Goal: Task Accomplishment & Management: Complete application form

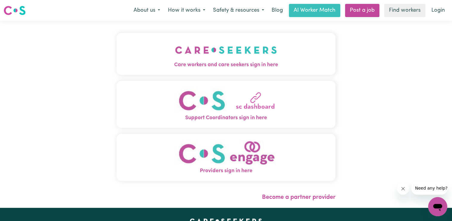
click at [214, 48] on img "Care workers and care seekers sign in here" at bounding box center [226, 50] width 102 height 22
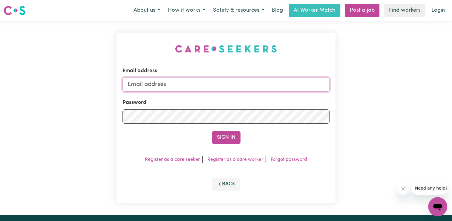
click at [184, 84] on input "Email address" at bounding box center [226, 84] width 207 height 14
type input "[EMAIL_ADDRESS][DOMAIN_NAME]"
click at [228, 160] on link "Register as a care worker" at bounding box center [235, 159] width 56 height 5
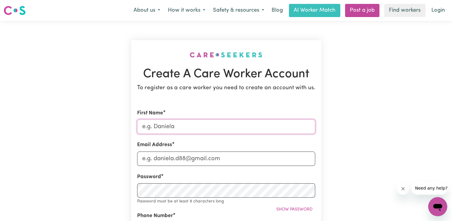
click at [191, 124] on input "First Name" at bounding box center [226, 126] width 178 height 14
type input "kingsley Anuforo"
click at [184, 160] on input "Email Address" at bounding box center [226, 158] width 178 height 14
type input "[EMAIL_ADDRESS][DOMAIN_NAME]"
type input "0492956747"
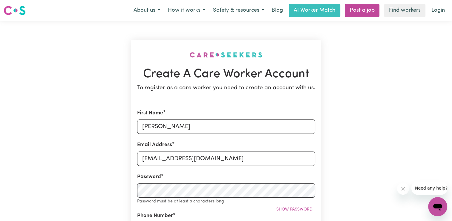
type input "2 morton street, caravan park"
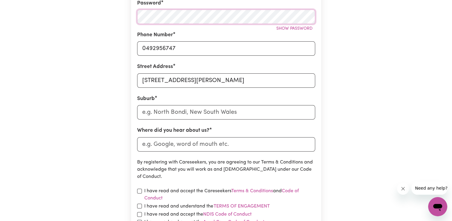
scroll to position [179, 0]
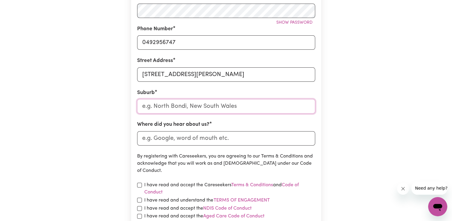
click at [175, 106] on input "text" at bounding box center [226, 106] width 178 height 14
type input "roch"
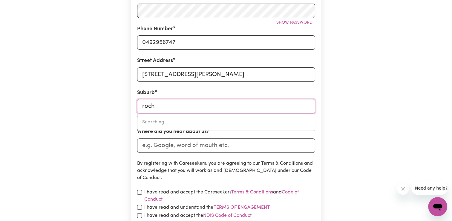
type input "rochEDALE, Queensland, 4123"
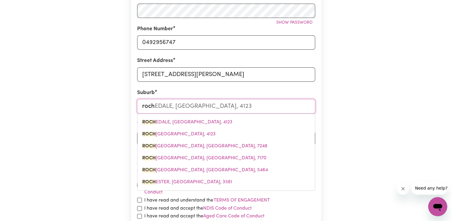
type input "roche"
type input "rocheDALE, Queensland, 4123"
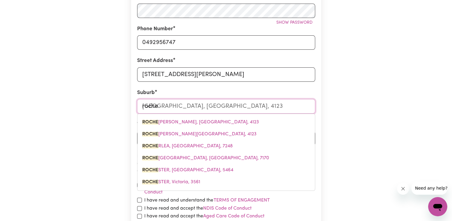
type input "roches"
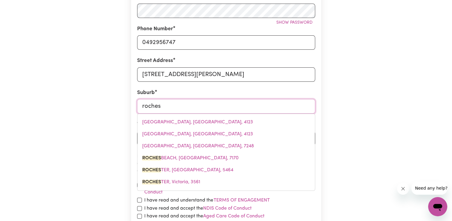
type input "rochest"
type input "rochestER, South Australia, 5464"
type input "rocheste"
type input "rochesteR, South Australia, 5464"
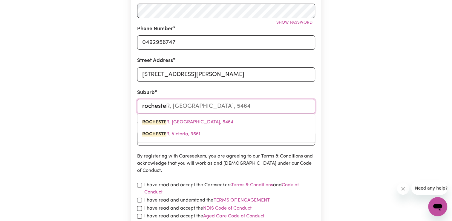
type input "rochester"
type input "rochester, South Australia, 5464"
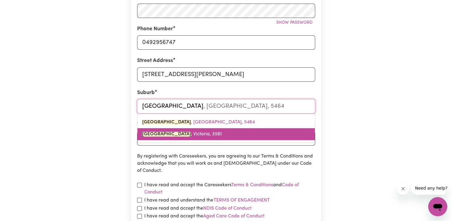
click at [179, 132] on span "ROCHESTER , Victoria, 3561" at bounding box center [182, 134] width 80 height 5
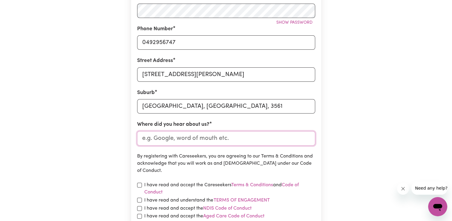
click at [177, 139] on input "Where did you hear about us?" at bounding box center [226, 138] width 178 height 14
type input "word of mouth"
click at [141, 184] on input "checkbox" at bounding box center [139, 184] width 5 height 5
checkbox input "true"
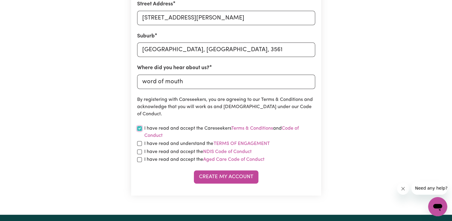
scroll to position [239, 0]
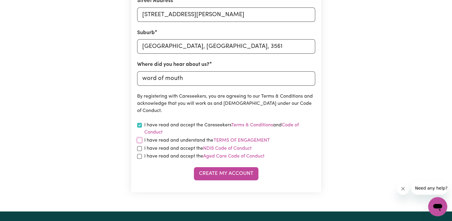
click at [140, 138] on input "checkbox" at bounding box center [139, 139] width 5 height 5
checkbox input "true"
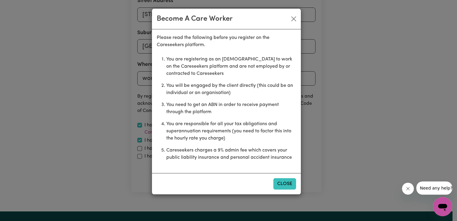
click at [287, 186] on button "Close" at bounding box center [284, 183] width 23 height 11
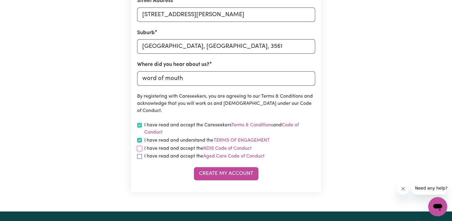
click at [140, 148] on input "checkbox" at bounding box center [139, 148] width 5 height 5
checkbox input "true"
click at [139, 157] on input "checkbox" at bounding box center [139, 156] width 5 height 5
checkbox input "true"
click at [231, 175] on button "Create My Account" at bounding box center [226, 173] width 65 height 13
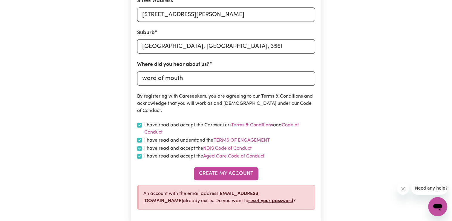
click at [248, 200] on link "reset your password" at bounding box center [270, 200] width 45 height 5
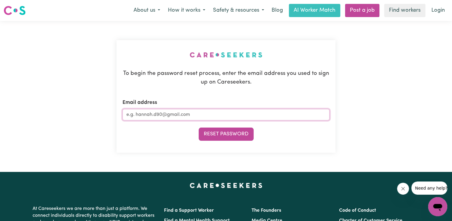
click at [201, 117] on input "Email address" at bounding box center [226, 114] width 207 height 11
type input "[EMAIL_ADDRESS][DOMAIN_NAME]"
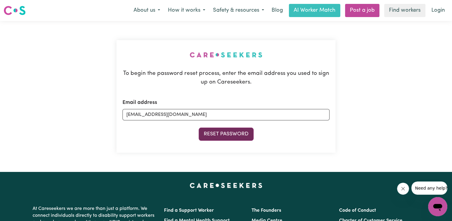
click at [221, 132] on button "Reset Password" at bounding box center [226, 133] width 55 height 13
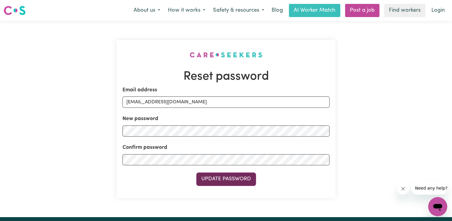
click at [224, 181] on button "Update Password" at bounding box center [226, 178] width 60 height 13
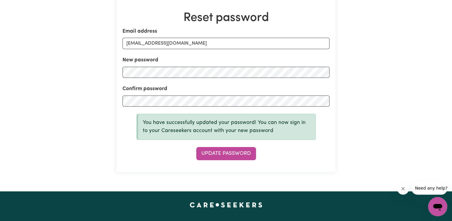
scroll to position [60, 0]
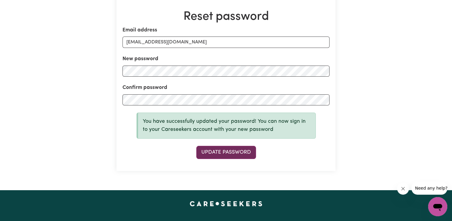
click at [223, 153] on button "Update Password" at bounding box center [226, 152] width 60 height 13
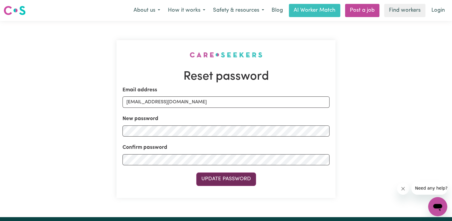
click at [221, 179] on button "Update Password" at bounding box center [226, 178] width 60 height 13
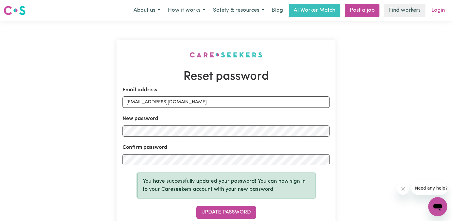
click at [439, 11] on link "Login" at bounding box center [438, 10] width 21 height 13
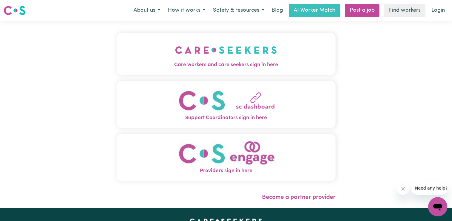
click at [241, 66] on span "Care workers and care seekers sign in here" at bounding box center [226, 65] width 219 height 8
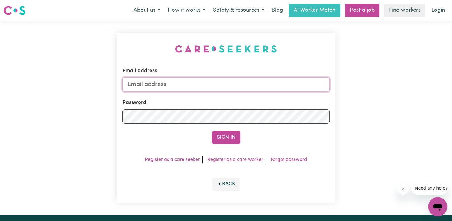
click at [241, 87] on input "Email address" at bounding box center [226, 84] width 207 height 14
type input "[EMAIL_ADDRESS][DOMAIN_NAME]"
click at [219, 137] on button "Sign In" at bounding box center [226, 137] width 29 height 13
